Goal: Answer question/provide support

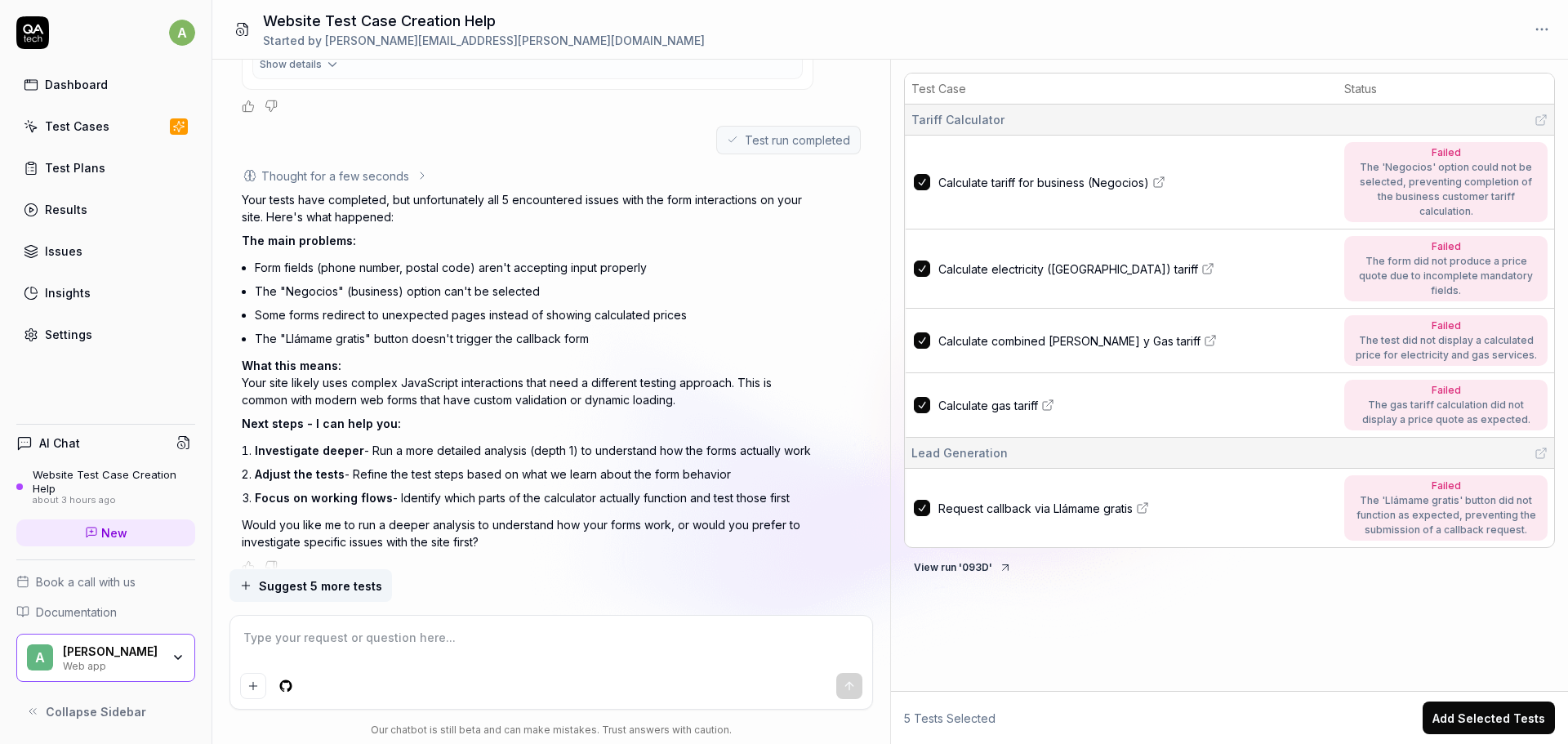
scroll to position [825, 0]
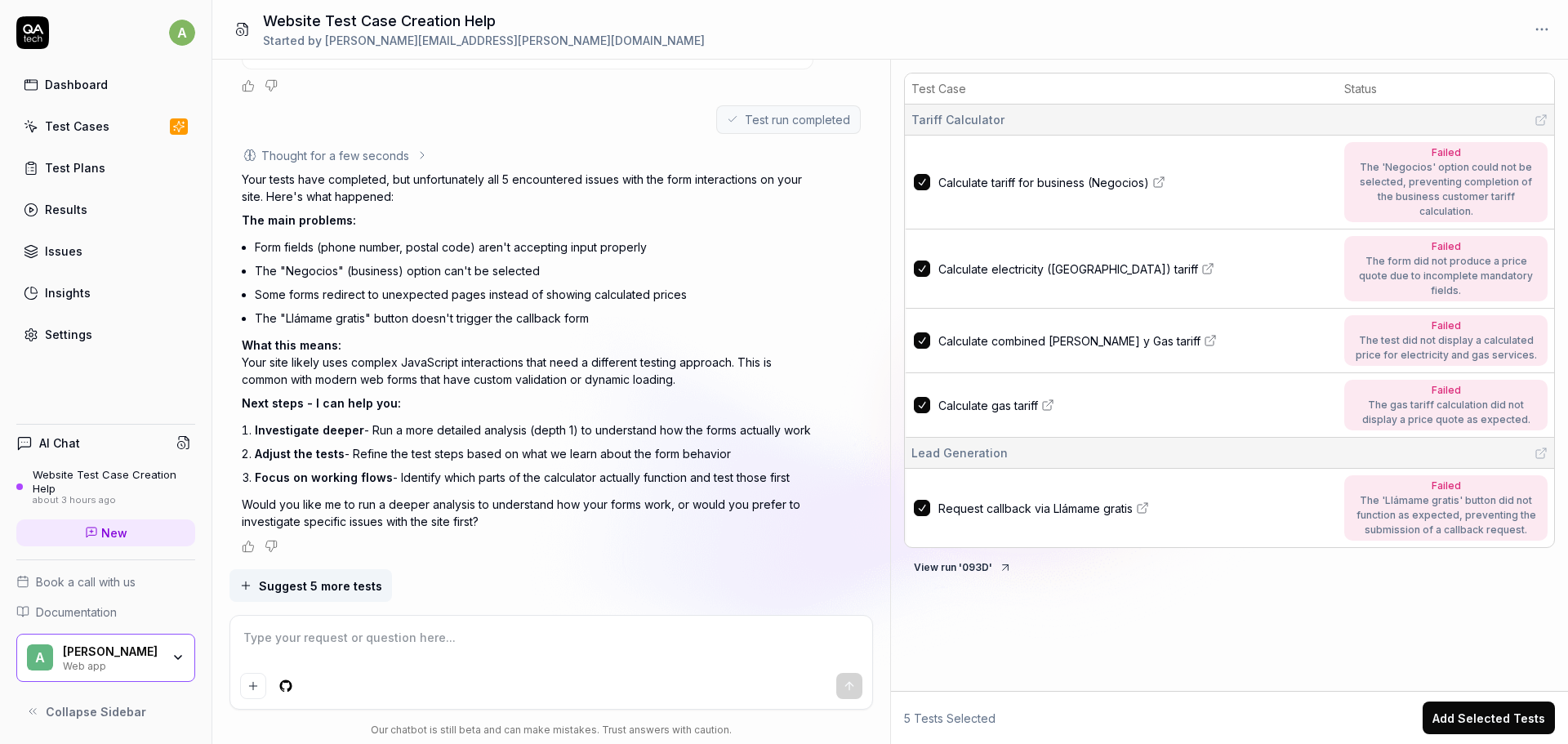
type textarea "*"
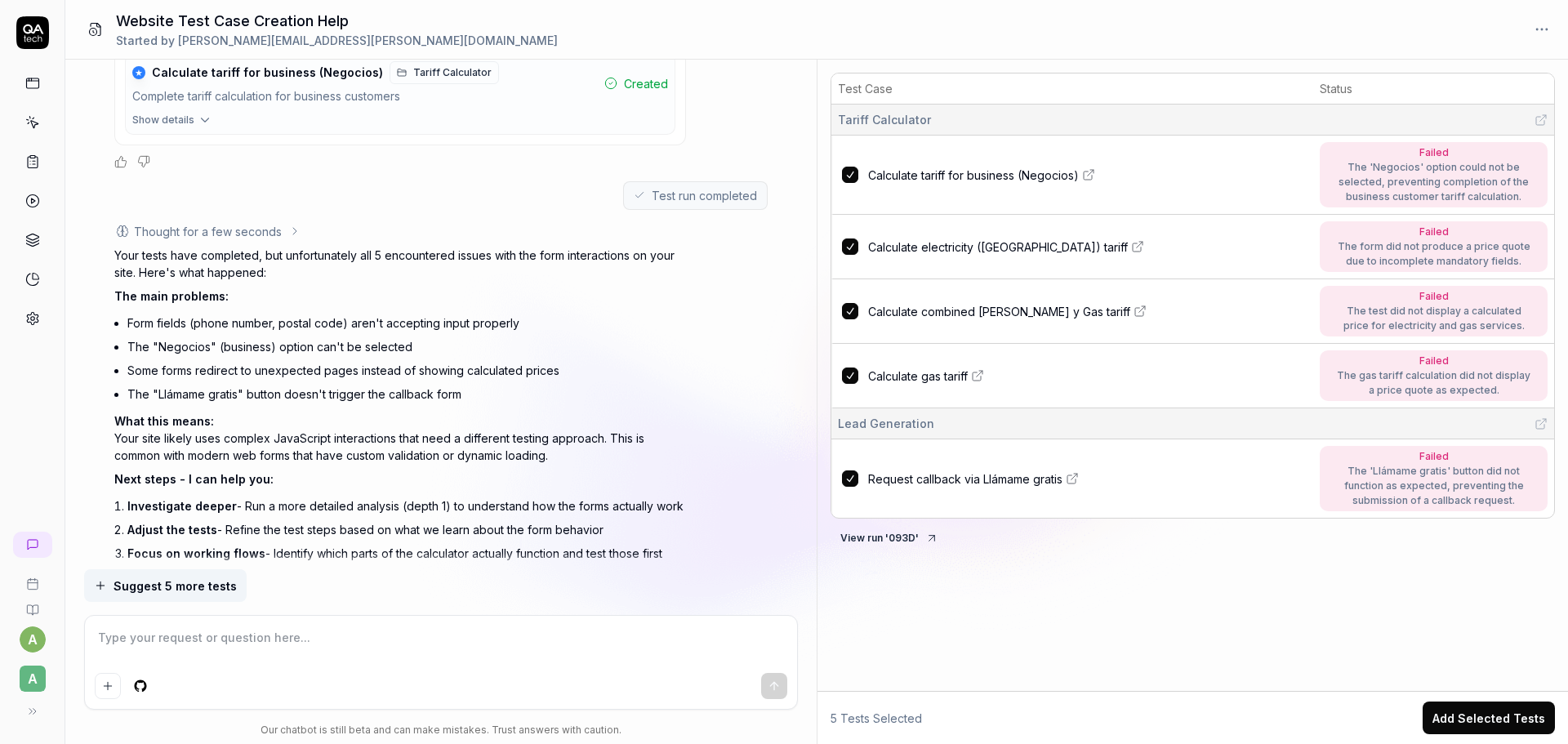
scroll to position [663, 0]
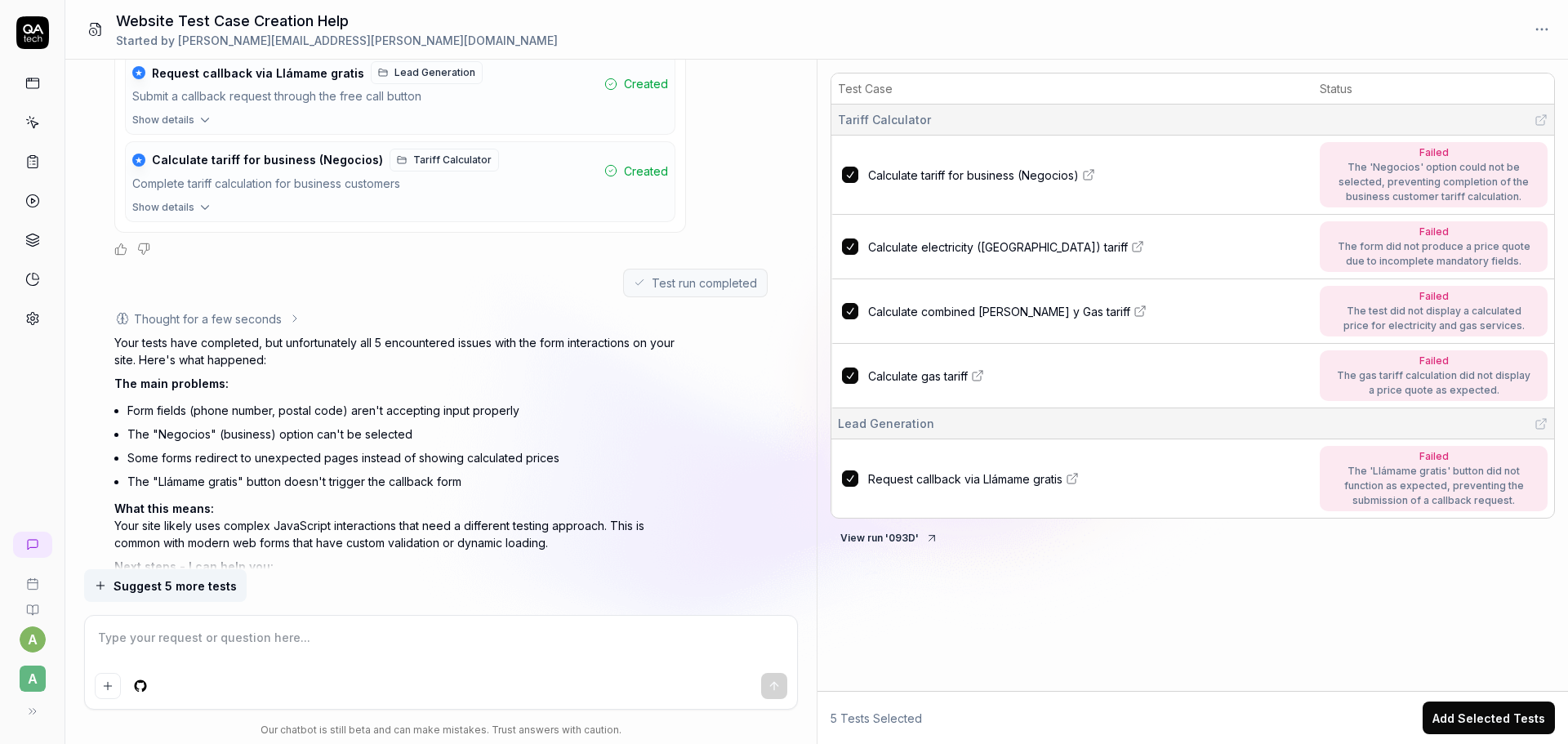
click at [1379, 157] on div "Failed" at bounding box center [1434, 152] width 196 height 15
click at [1090, 178] on icon at bounding box center [1088, 174] width 13 height 13
type textarea "*"
click at [29, 211] on link at bounding box center [33, 201] width 29 height 29
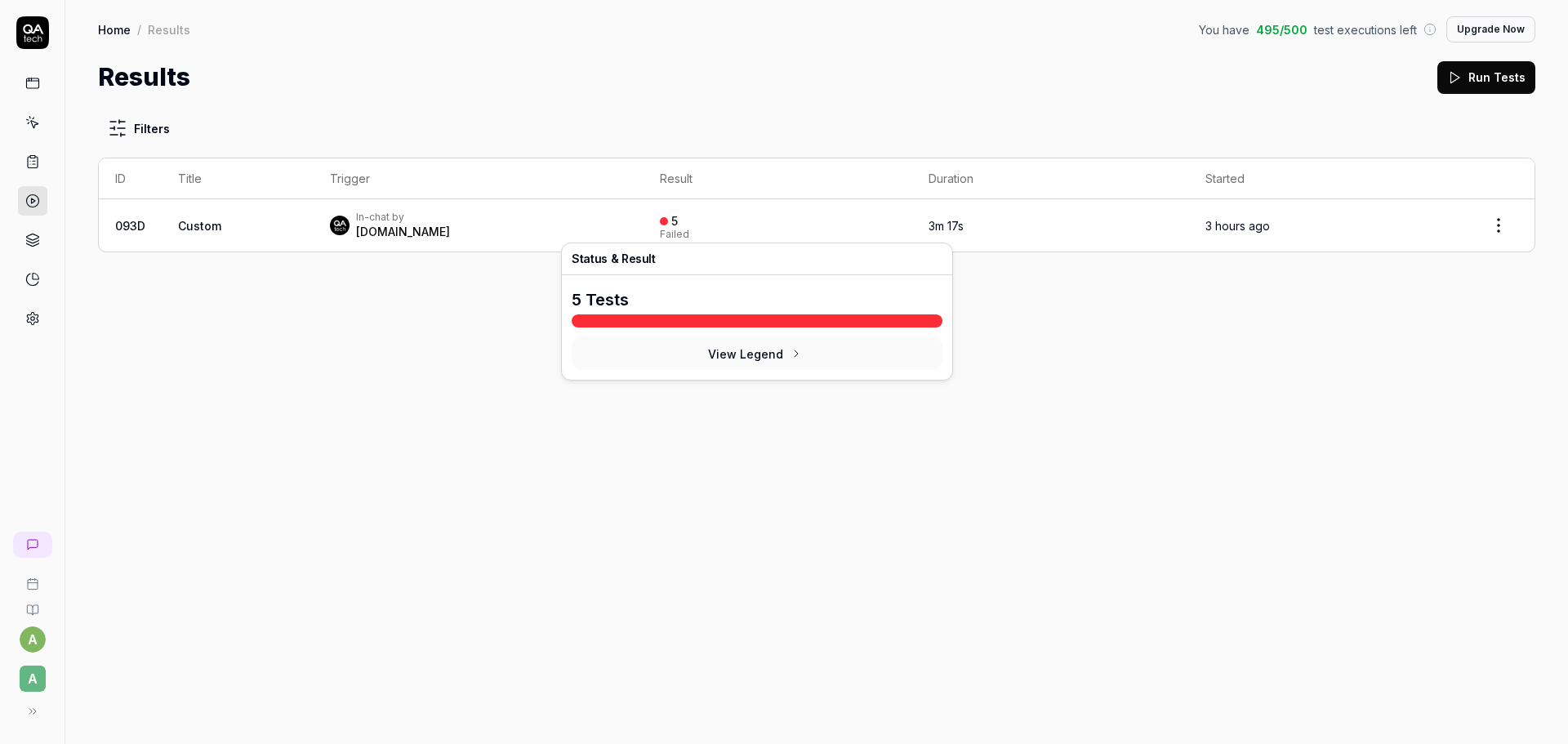
click at [660, 236] on div "Failed" at bounding box center [674, 234] width 29 height 10
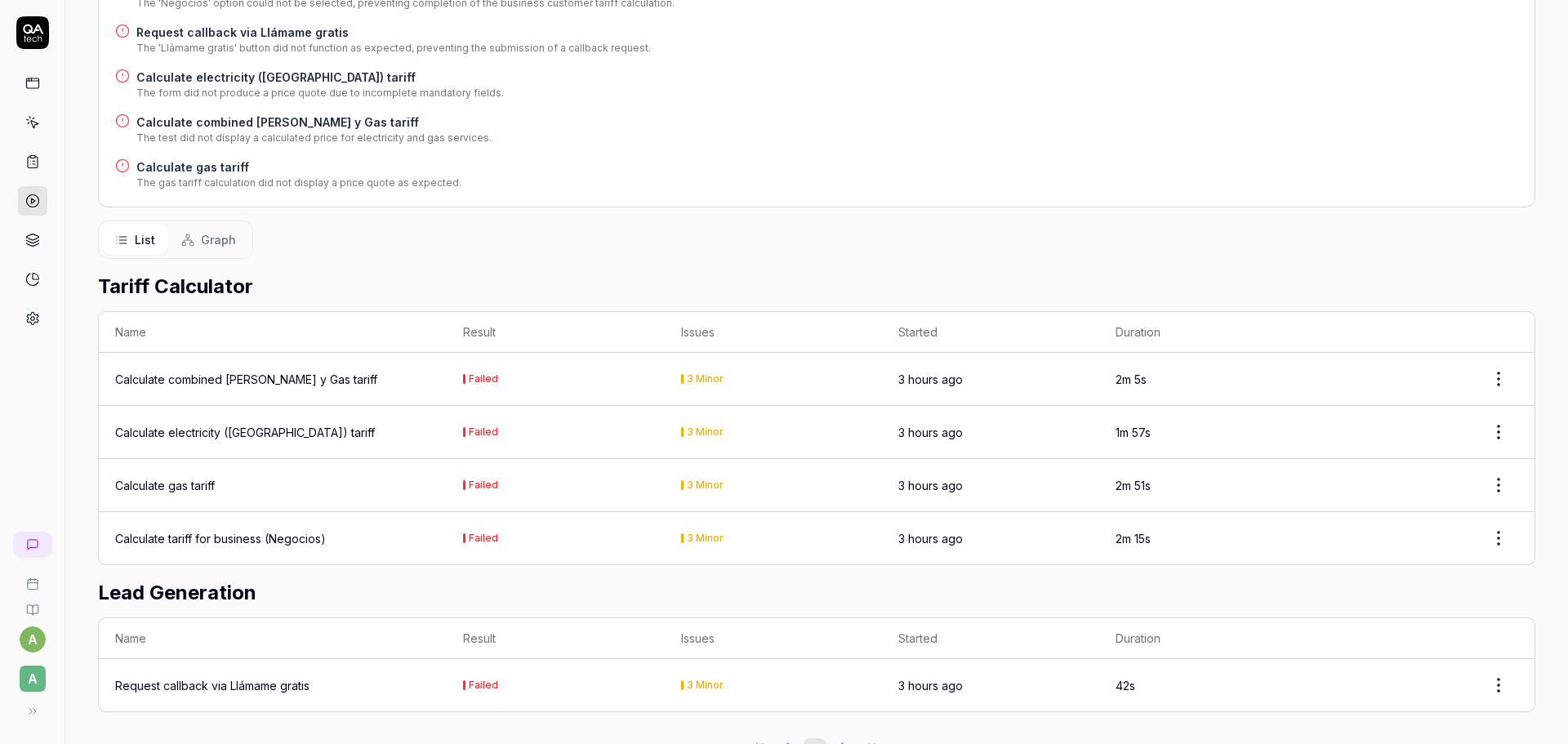
scroll to position [385, 0]
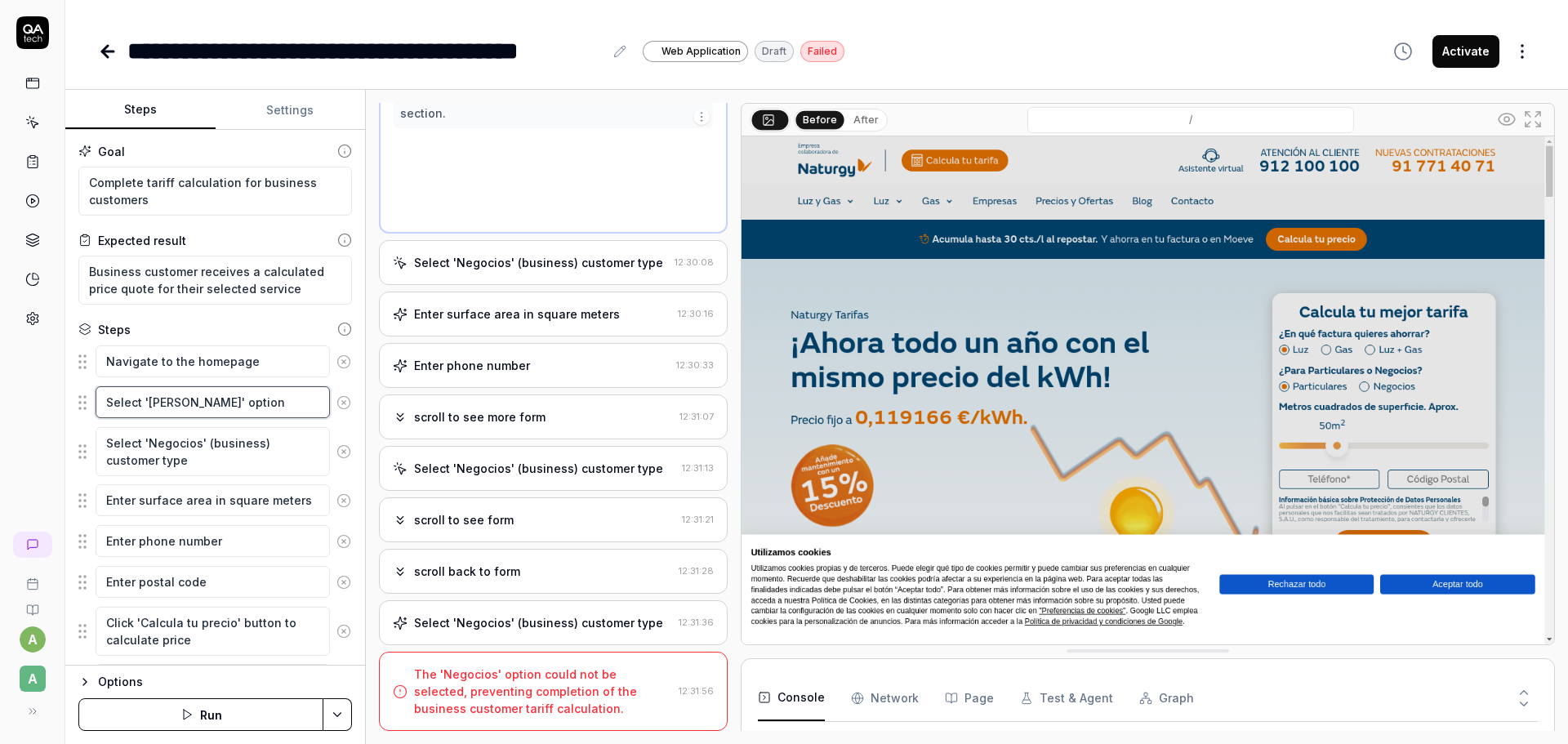
click at [194, 408] on textarea "Select '[PERSON_NAME]' option" at bounding box center [212, 402] width 235 height 32
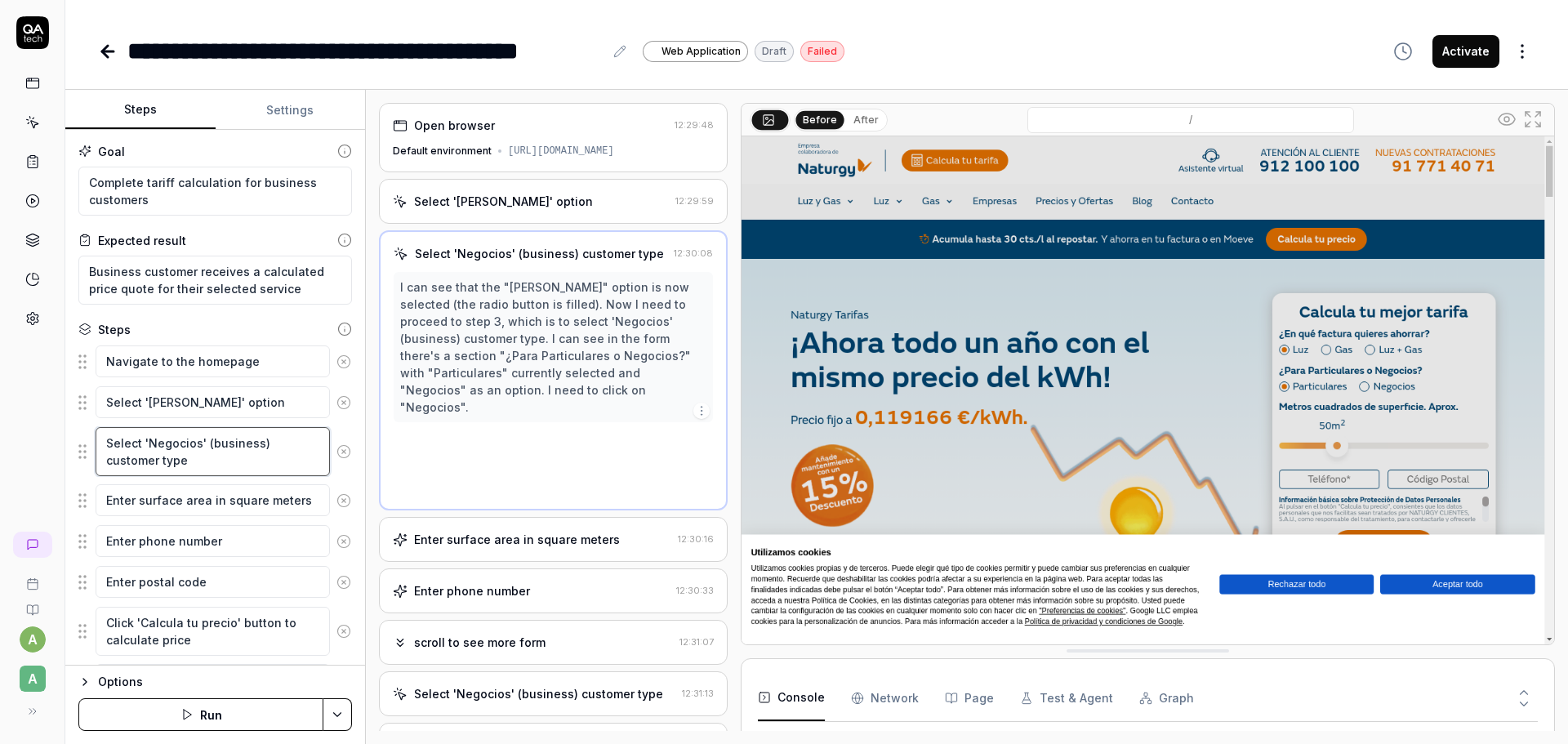
click at [251, 455] on textarea "Select 'Negocios' (business) customer type" at bounding box center [212, 451] width 235 height 49
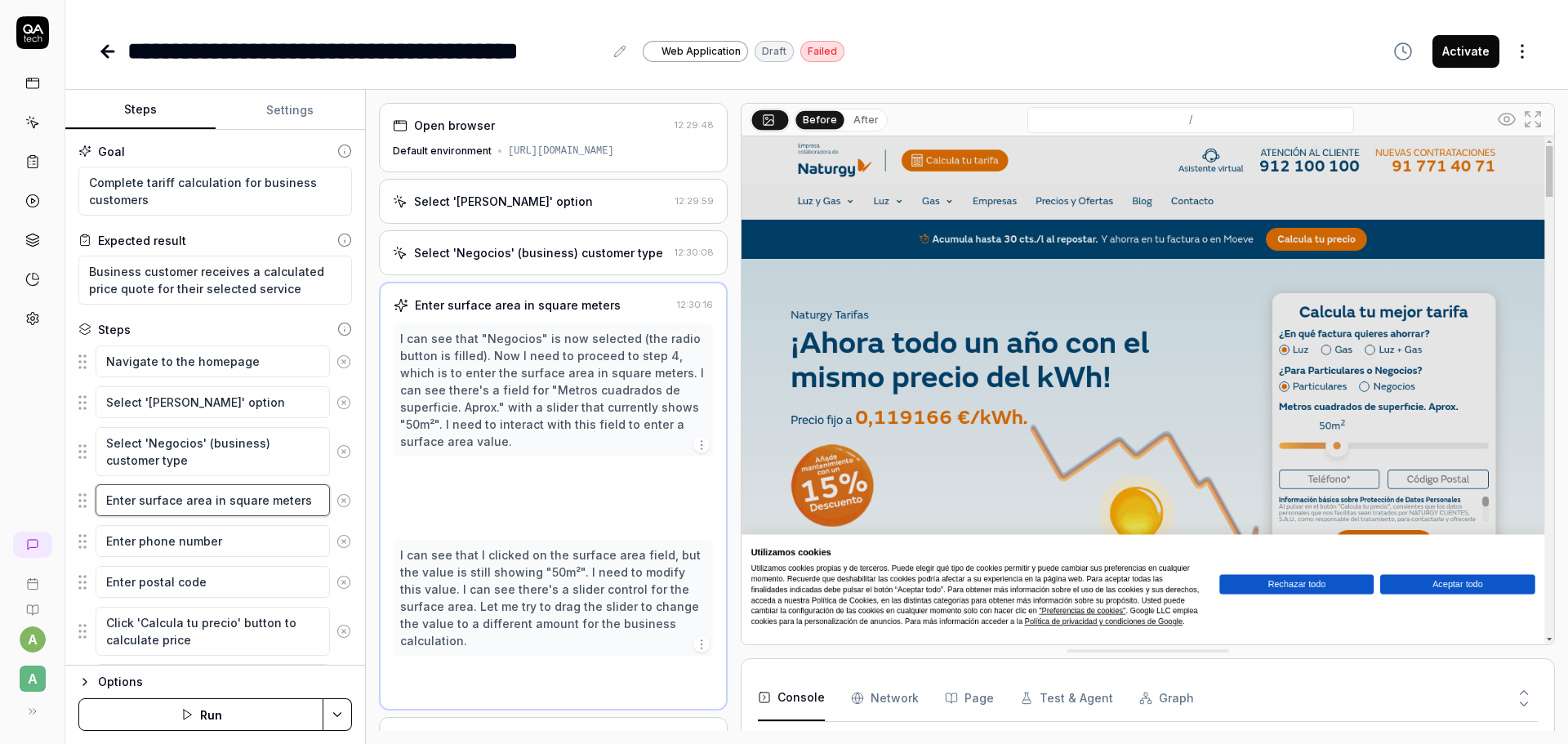
click at [240, 508] on textarea "Enter surface area in square meters" at bounding box center [212, 500] width 235 height 32
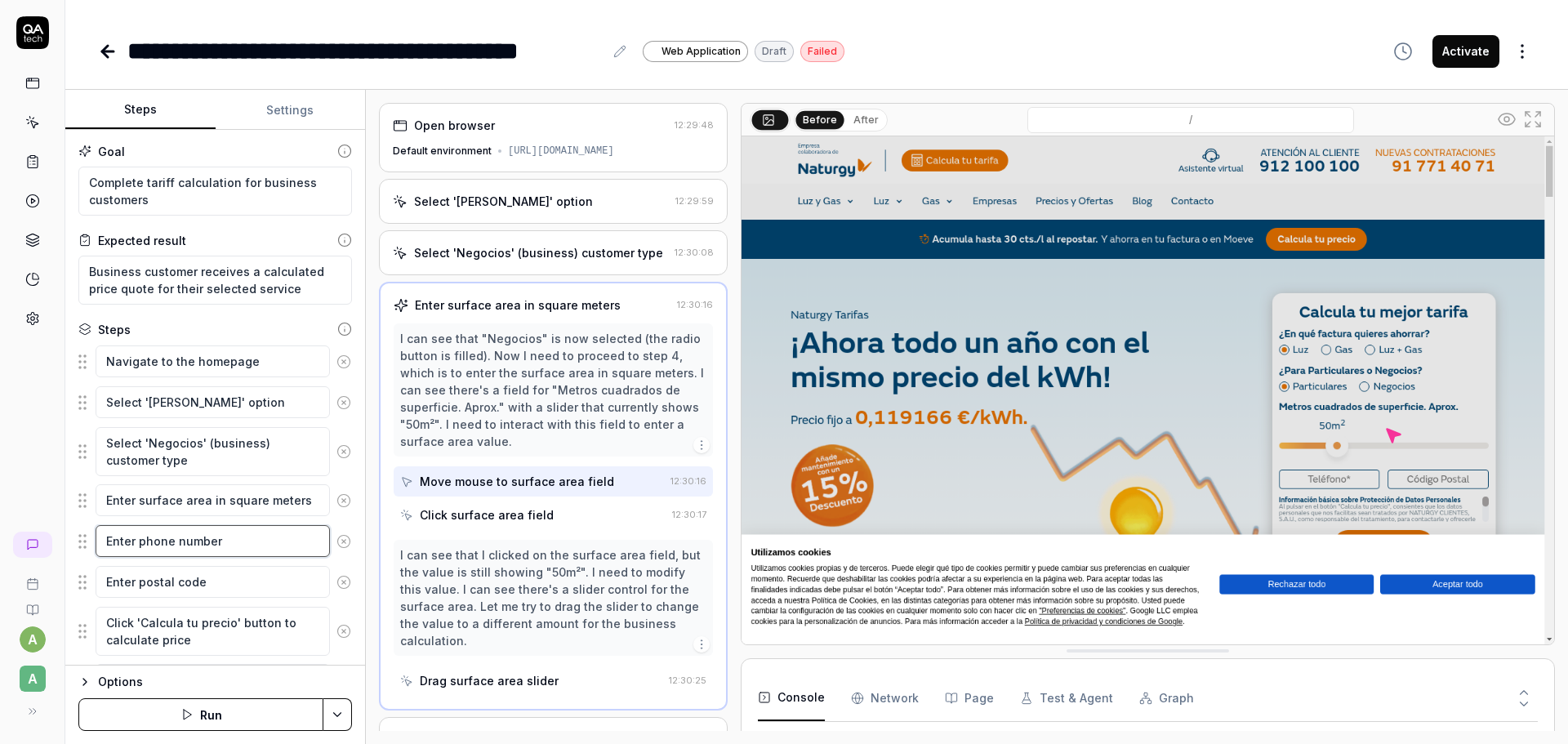
click at [265, 540] on textarea "Enter phone number" at bounding box center [212, 540] width 235 height 32
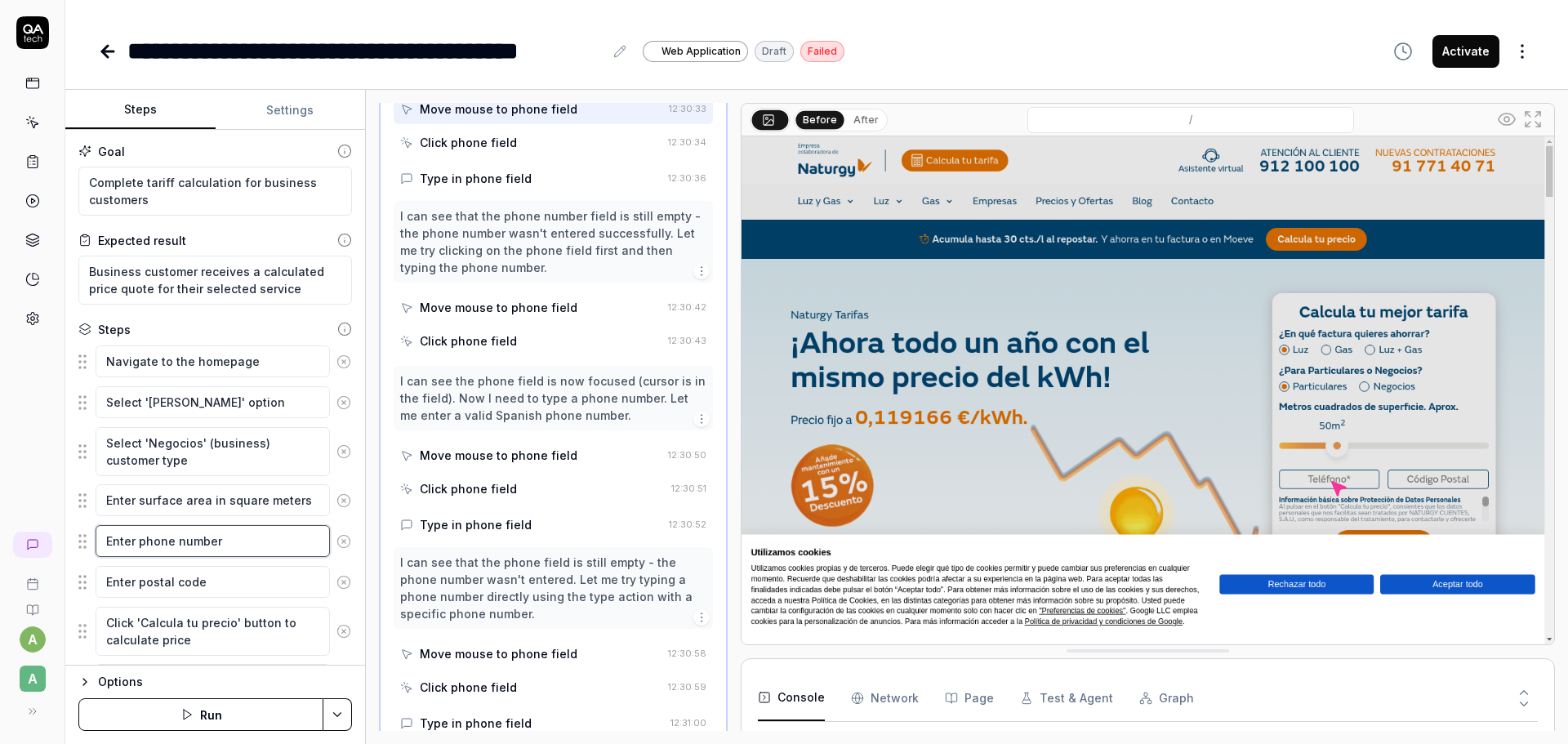
scroll to position [426, 0]
click at [211, 586] on textarea "Enter postal code" at bounding box center [212, 582] width 235 height 32
click at [217, 641] on textarea "Click 'Calcula tu precio' button to calculate price" at bounding box center [212, 631] width 235 height 49
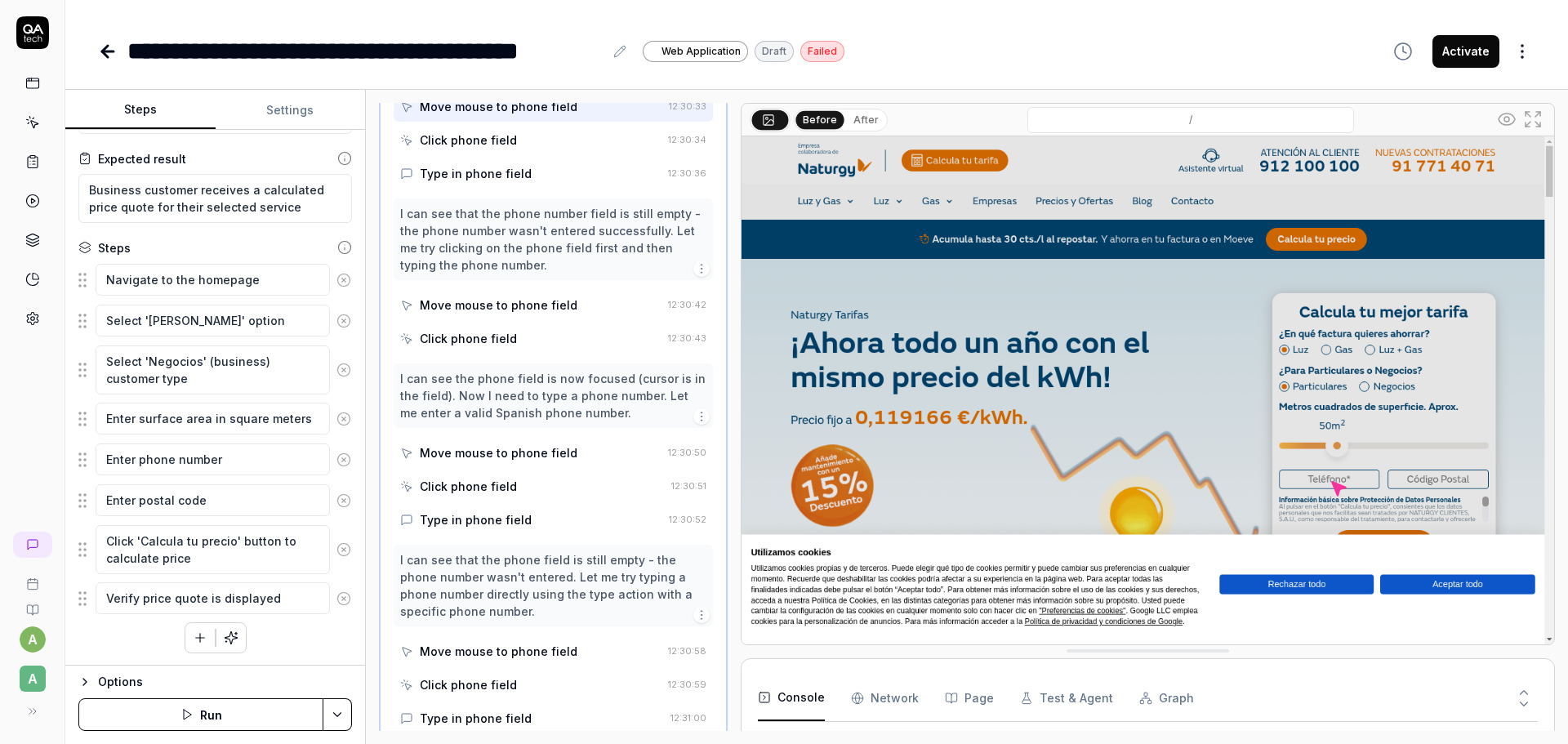
scroll to position [82, 0]
click at [253, 602] on textarea "Verify price quote is displayed" at bounding box center [212, 598] width 235 height 32
click at [258, 560] on textarea "Click 'Calcula tu precio' button to calculate price" at bounding box center [212, 548] width 235 height 49
click at [275, 505] on textarea "Enter postal code" at bounding box center [212, 499] width 235 height 32
click at [184, 281] on textarea "Navigate to the homepage" at bounding box center [212, 279] width 235 height 32
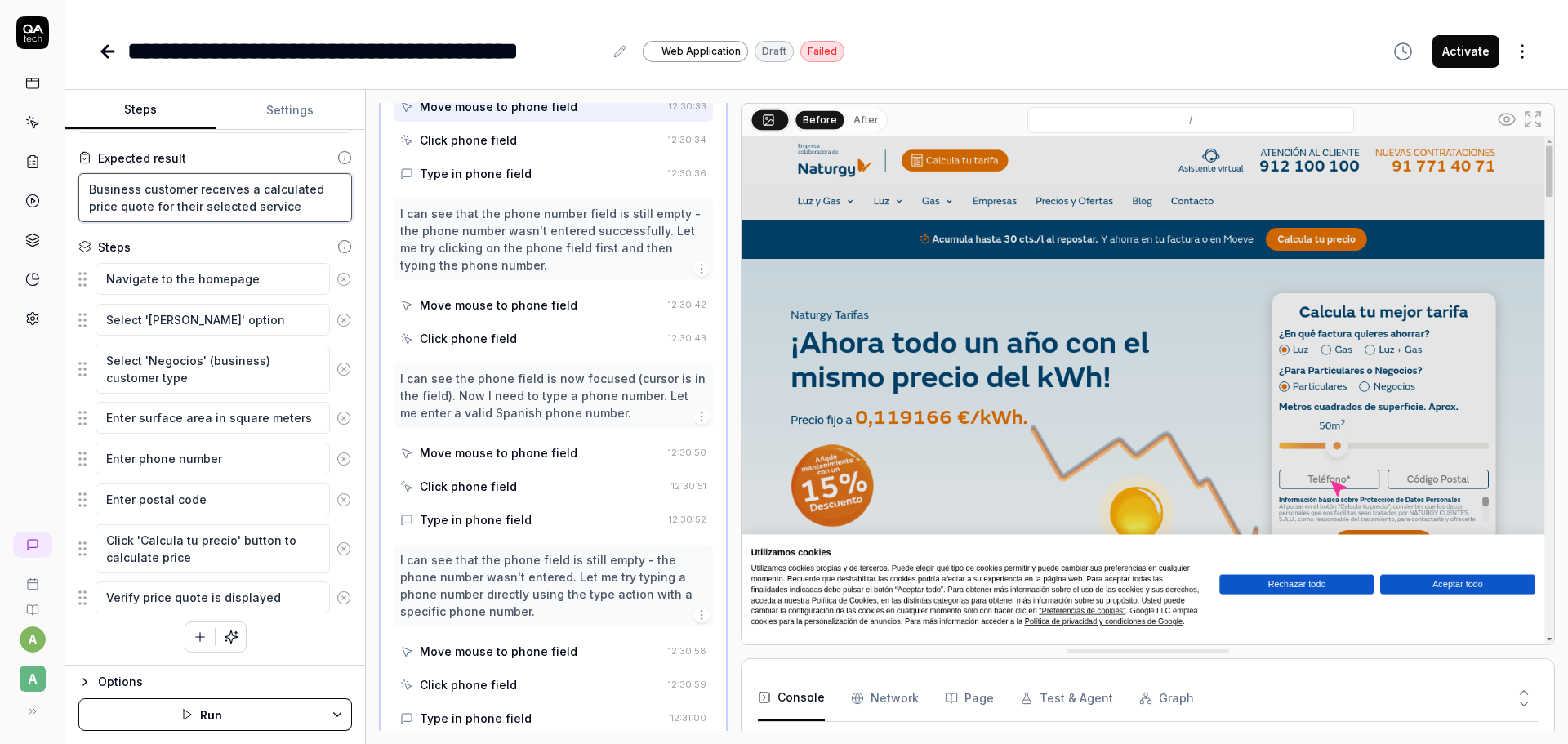
type textarea "*"
click at [209, 201] on textarea "Business customer receives a calculated price quote for their selected service" at bounding box center [216, 197] width 274 height 49
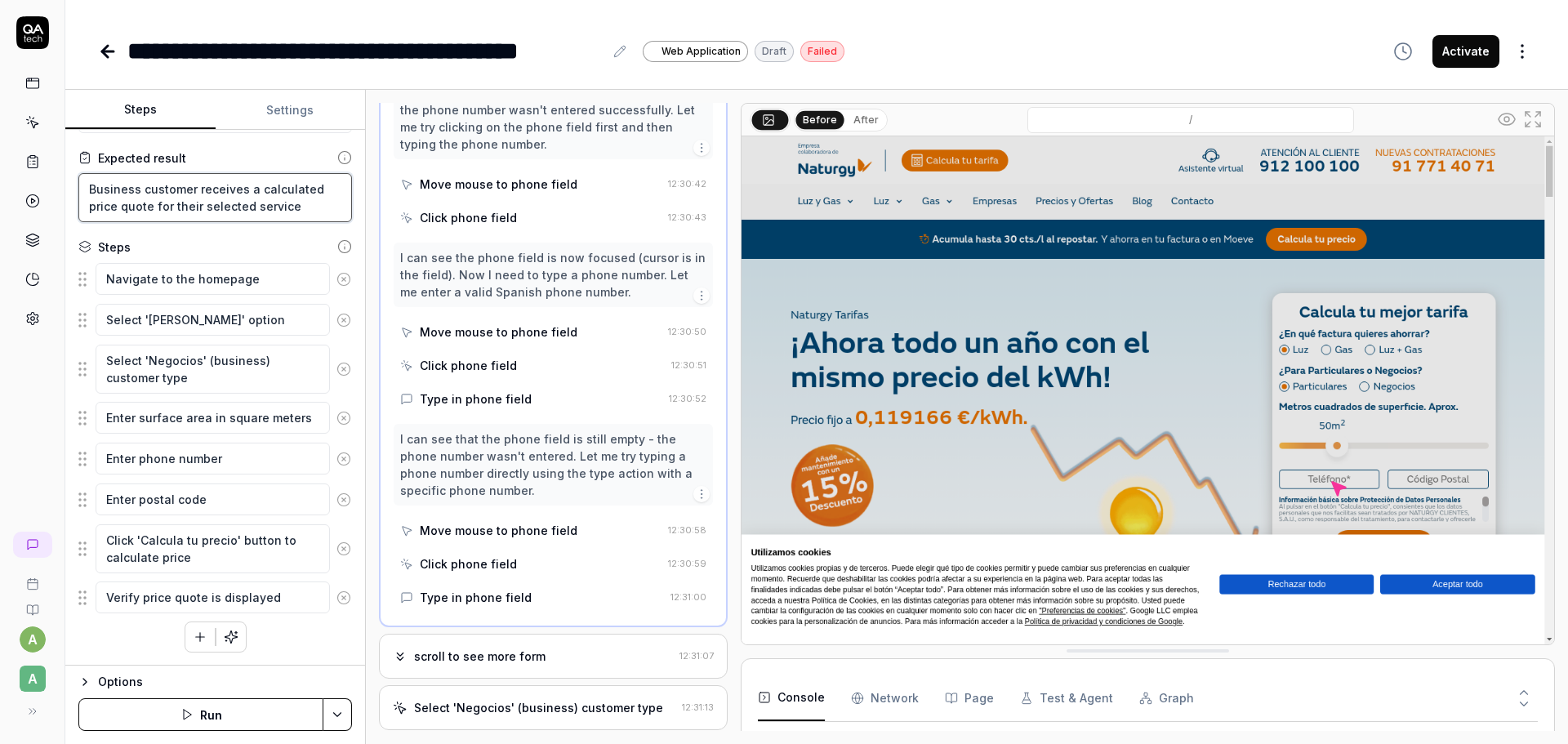
scroll to position [769, 0]
